Goal: Transaction & Acquisition: Purchase product/service

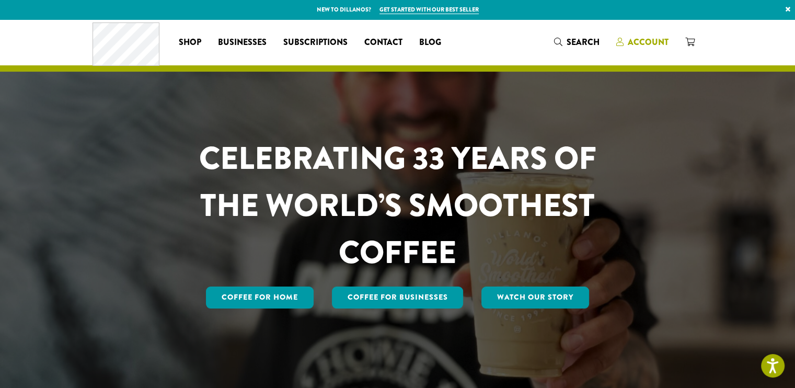
click at [631, 48] on span "Account" at bounding box center [648, 42] width 41 height 12
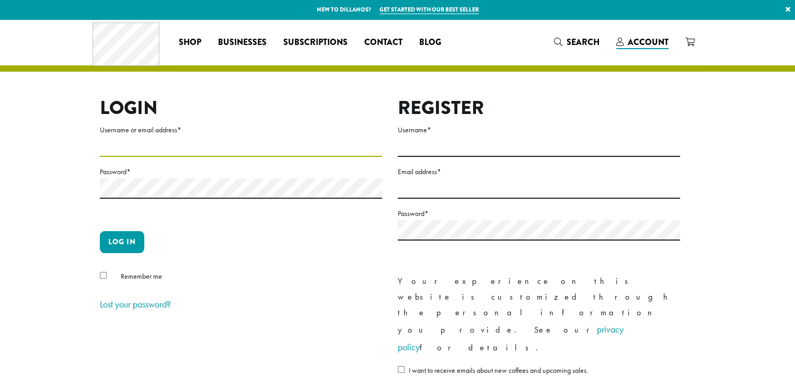
click at [163, 144] on input "Username or email address *" at bounding box center [241, 146] width 282 height 20
type input "**********"
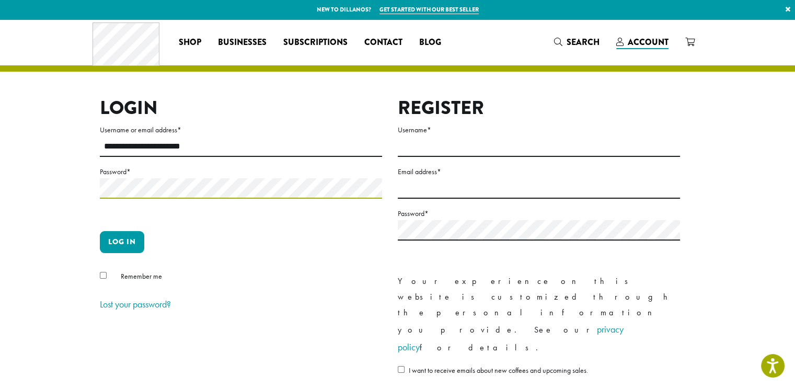
click at [100, 231] on button "Log in" at bounding box center [122, 242] width 44 height 22
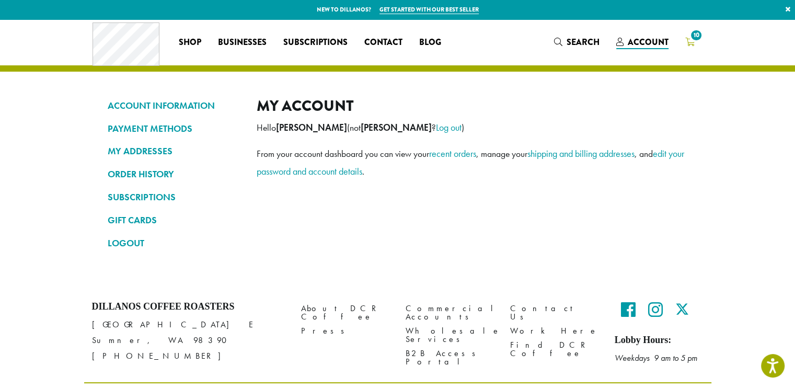
click at [698, 37] on span "10" at bounding box center [696, 35] width 14 height 14
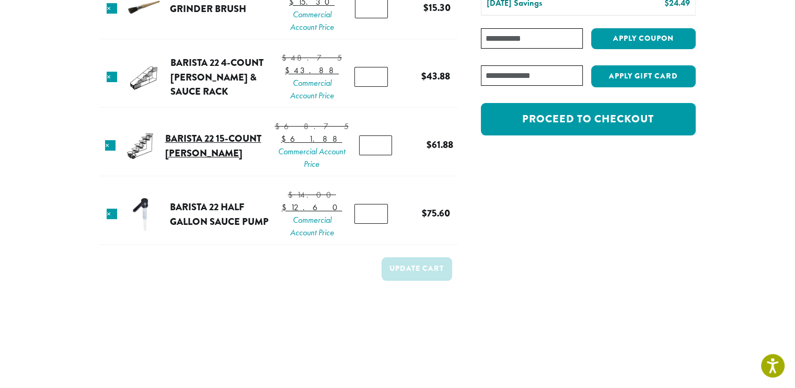
scroll to position [209, 0]
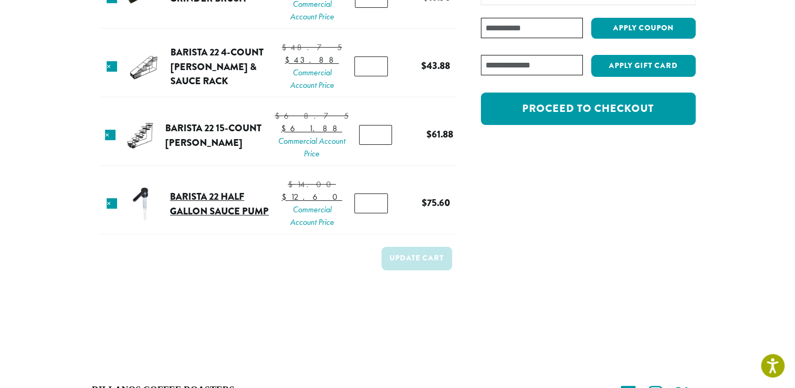
click at [222, 218] on link "Barista 22 Half Gallon Sauce Pump" at bounding box center [219, 203] width 99 height 29
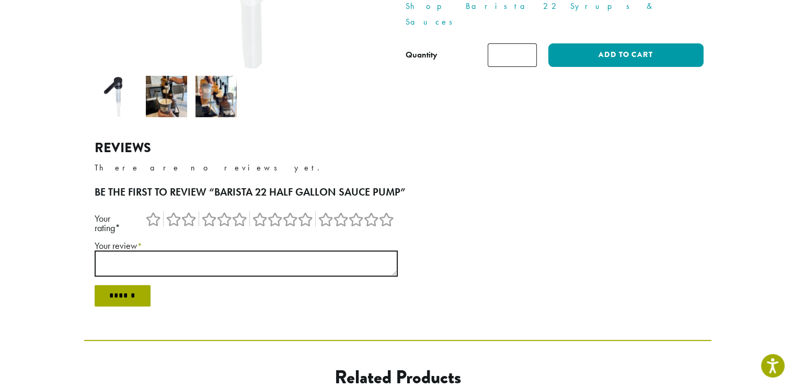
scroll to position [261, 0]
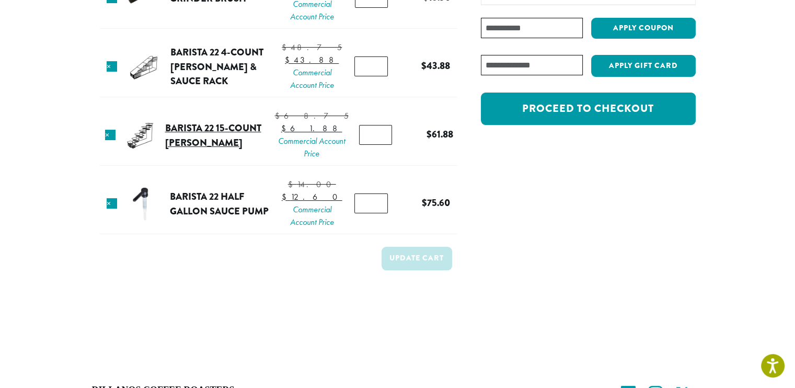
click at [222, 149] on link "Barista 22 15-Count [PERSON_NAME]" at bounding box center [213, 135] width 96 height 29
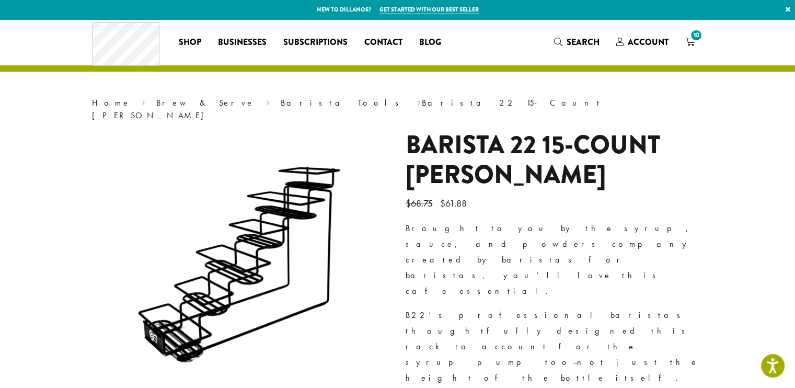
drag, startPoint x: 391, startPoint y: 135, endPoint x: 378, endPoint y: 135, distance: 13.1
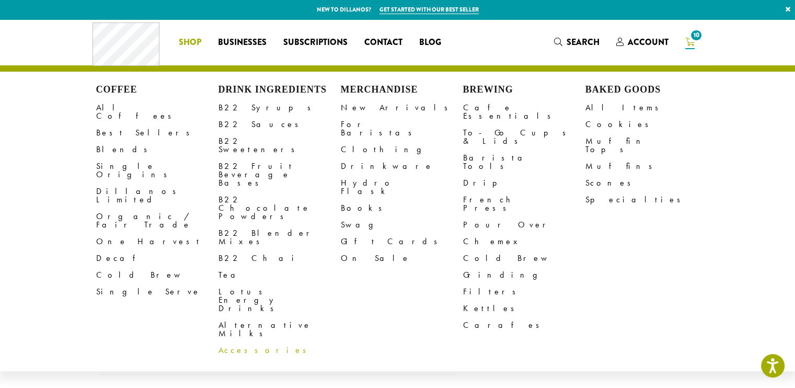
click at [247, 342] on link "Accessories" at bounding box center [279, 350] width 122 height 17
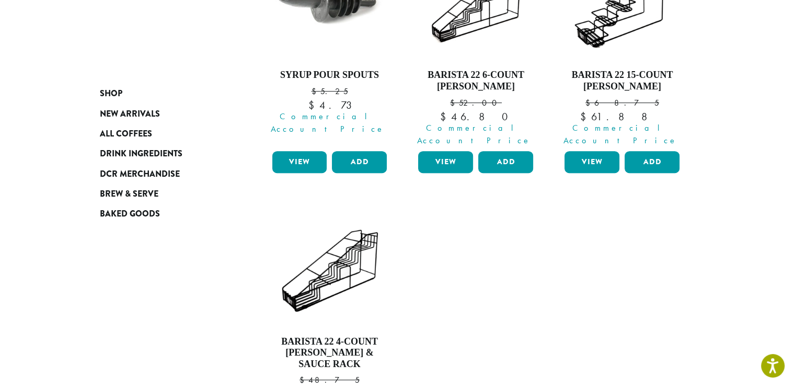
scroll to position [470, 0]
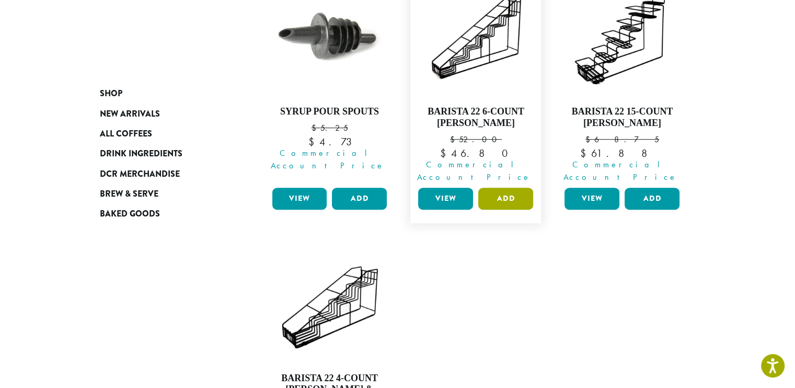
click at [499, 188] on button "Add" at bounding box center [505, 199] width 55 height 22
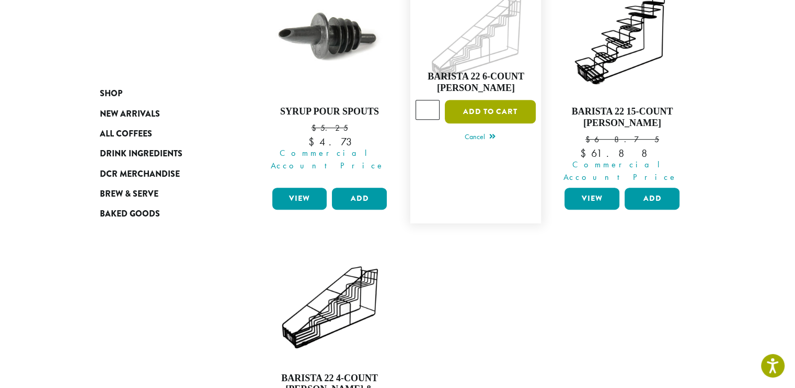
click at [489, 100] on button "Add to cart" at bounding box center [490, 112] width 91 height 24
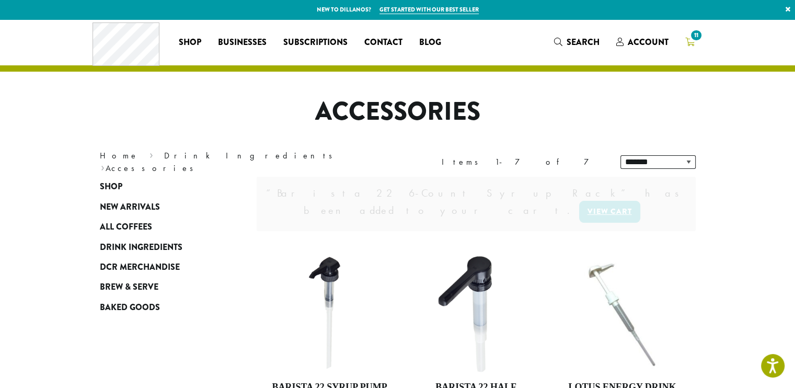
click at [686, 44] on icon "11" at bounding box center [689, 42] width 9 height 8
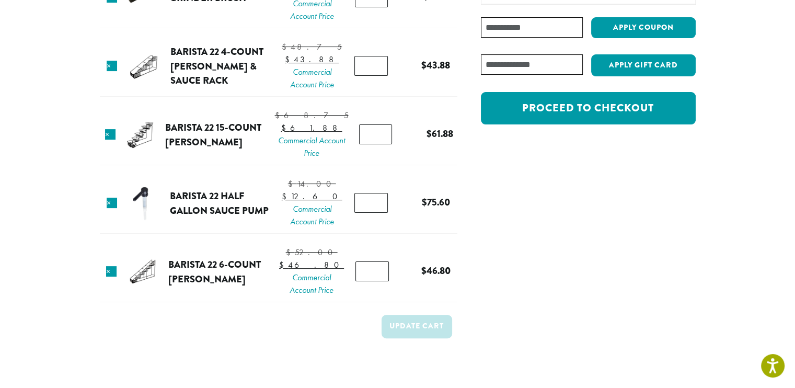
scroll to position [209, 0]
